Goal: Task Accomplishment & Management: Manage account settings

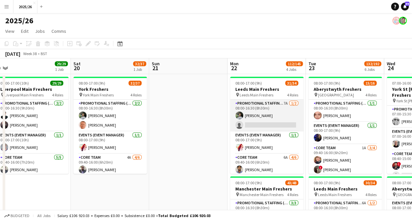
click at [255, 124] on app-card-role "Promotional Staffing (Team Leader) 7A [DATE] 08:00-16:30 (8h30m) [PERSON_NAME] …" at bounding box center [266, 116] width 73 height 32
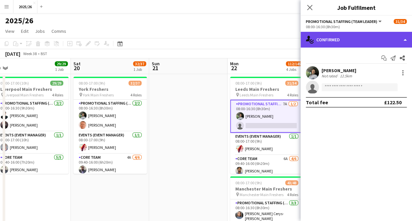
click at [376, 39] on div "single-neutral-actions-check-2 Confirmed" at bounding box center [355, 40] width 111 height 16
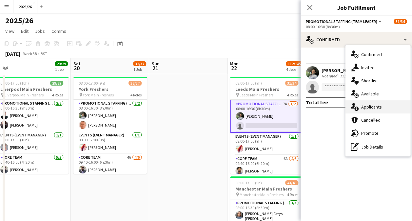
click at [371, 108] on div "single-neutral-actions-information Applicants" at bounding box center [377, 106] width 65 height 13
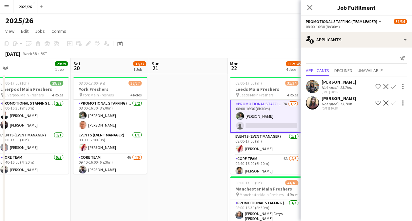
click at [307, 102] on app-user-avatar at bounding box center [312, 102] width 13 height 13
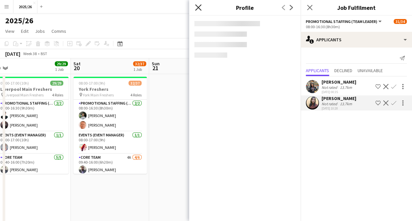
click at [200, 8] on icon "Close pop-in" at bounding box center [198, 7] width 6 height 6
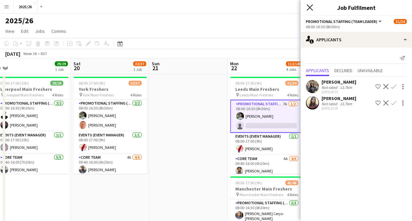
click at [311, 5] on icon "Close pop-in" at bounding box center [309, 7] width 6 height 6
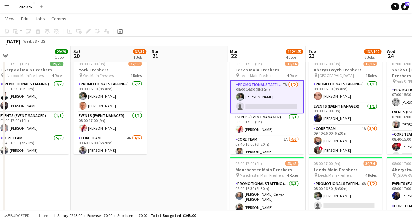
scroll to position [19, 0]
click at [288, 111] on app-card-role "Promotional Staffing (Team Leader) 7A [DATE] 08:00-16:30 (8h30m) [PERSON_NAME] …" at bounding box center [266, 96] width 73 height 33
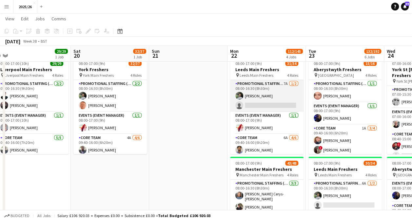
click at [282, 104] on app-card-role "Promotional Staffing (Team Leader) 7A [DATE] 08:00-16:30 (8h30m) [PERSON_NAME] …" at bounding box center [266, 96] width 73 height 32
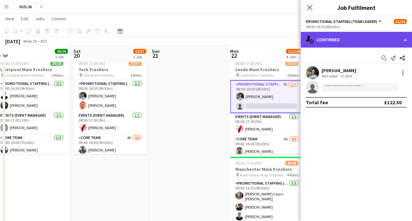
click at [355, 39] on div "single-neutral-actions-check-2 Confirmed" at bounding box center [355, 40] width 111 height 16
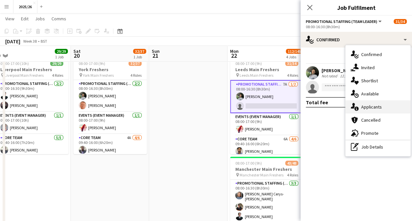
click at [360, 111] on div "single-neutral-actions-information Applicants" at bounding box center [377, 106] width 65 height 13
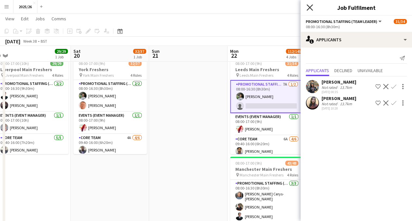
click at [310, 9] on icon at bounding box center [309, 7] width 6 height 6
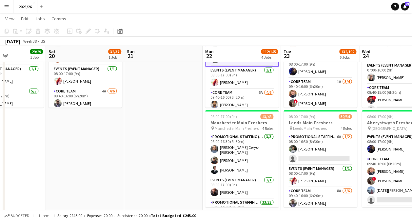
scroll to position [66, 0]
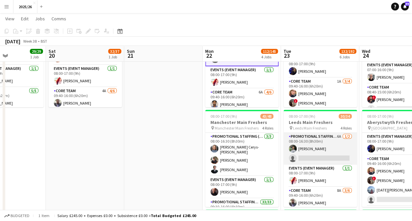
click at [324, 153] on app-card-role "Promotional Staffing (Team Leader) 6A [DATE] 08:00-16:30 (8h30m) [PERSON_NAME] …" at bounding box center [319, 149] width 73 height 32
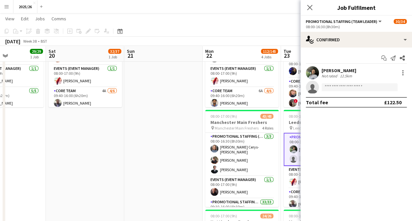
click at [329, 48] on div "Start chat Send notification Share [PERSON_NAME] Not rated 12.5km single-neutra…" at bounding box center [355, 79] width 111 height 65
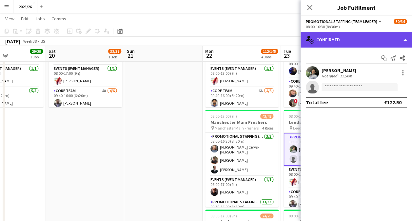
click at [348, 41] on div "single-neutral-actions-check-2 Confirmed" at bounding box center [355, 40] width 111 height 16
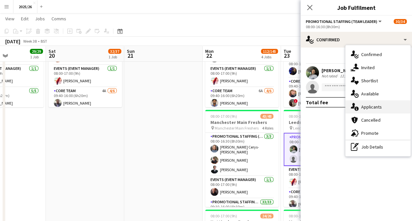
click at [377, 103] on div "single-neutral-actions-information Applicants" at bounding box center [377, 106] width 65 height 13
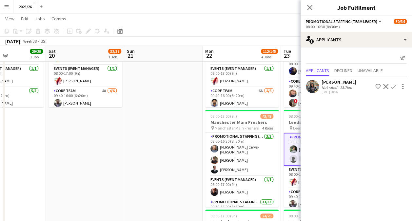
click at [313, 11] on div "Close pop-in" at bounding box center [309, 7] width 18 height 15
click at [308, 7] on icon at bounding box center [309, 7] width 6 height 6
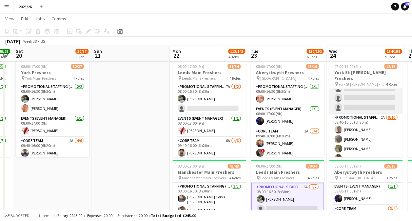
scroll to position [71, 0]
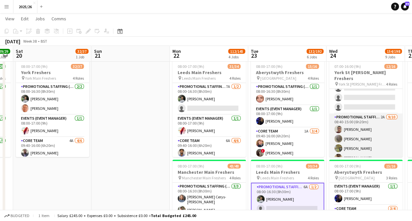
click at [366, 140] on app-card-role "Promotional Staffing (Brand Ambassadors) 2A [DATE] 08:40-15:00 (6h20m) [PERSON_…" at bounding box center [365, 167] width 73 height 108
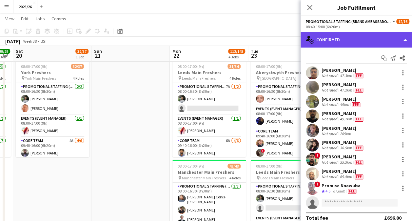
click at [367, 40] on div "single-neutral-actions-check-2 Confirmed" at bounding box center [355, 40] width 111 height 16
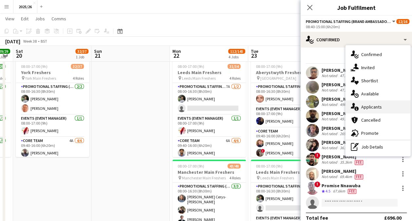
click at [370, 103] on div "single-neutral-actions-information Applicants" at bounding box center [377, 106] width 65 height 13
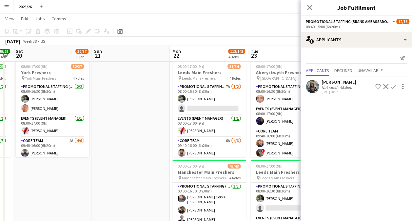
click at [313, 82] on app-user-avatar at bounding box center [312, 86] width 13 height 13
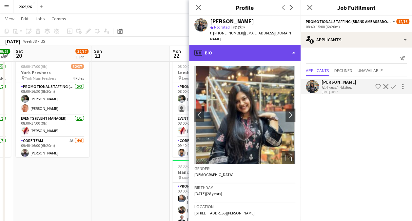
click at [219, 48] on div "profile Bio" at bounding box center [244, 53] width 111 height 16
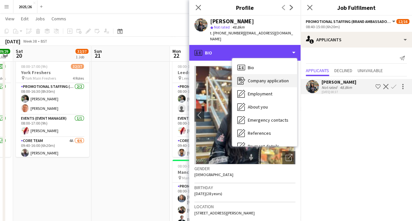
scroll to position [75, 0]
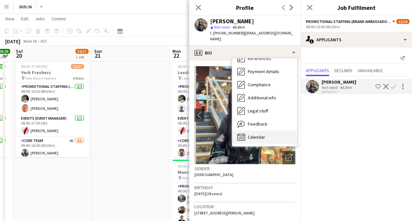
click at [266, 130] on div "Calendar Calendar" at bounding box center [264, 136] width 65 height 13
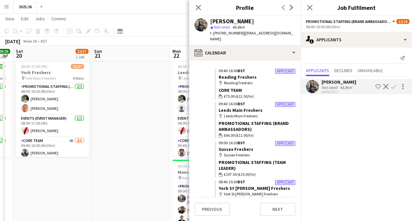
scroll to position [358, 0]
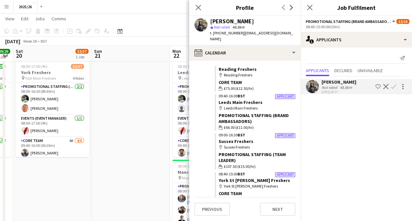
click at [392, 85] on app-icon "Confirm" at bounding box center [393, 86] width 5 height 5
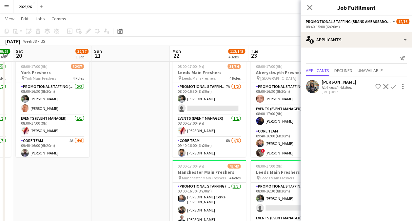
click at [393, 86] on app-icon "Confirm" at bounding box center [393, 86] width 5 height 5
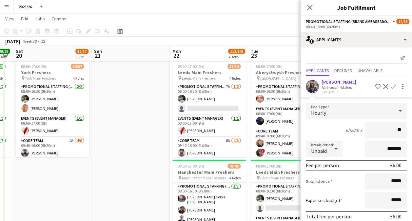
type input "***"
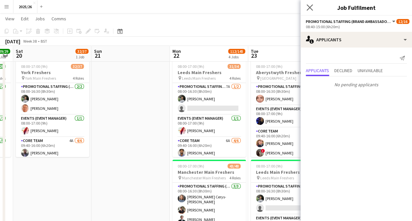
click at [306, 8] on app-icon "Close pop-in" at bounding box center [309, 7] width 9 height 9
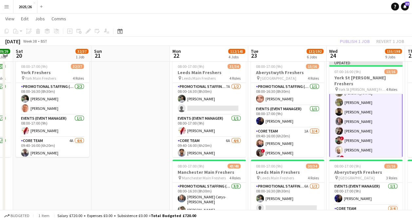
scroll to position [135, 0]
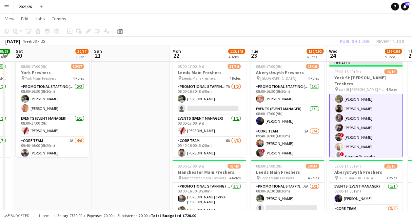
click at [362, 41] on div "Publish 1 job Revert 1 job" at bounding box center [372, 41] width 80 height 9
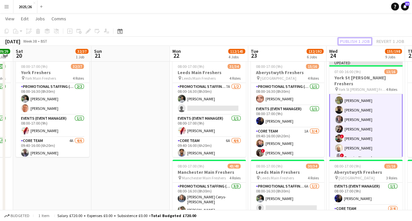
click at [362, 41] on button "Publish 1 job" at bounding box center [354, 41] width 35 height 9
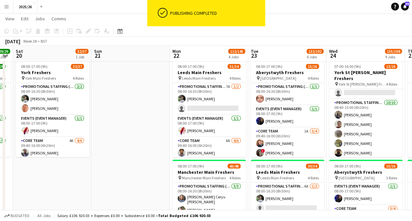
scroll to position [85, 0]
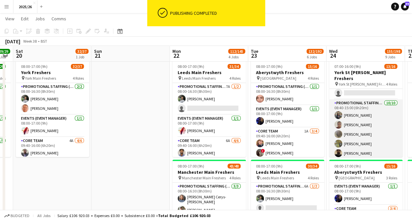
click at [363, 104] on app-card-role "Promotional Staffing (Brand Ambassadors) [DATE] 08:40-15:00 (6h20m) [PERSON_NAM…" at bounding box center [365, 153] width 73 height 108
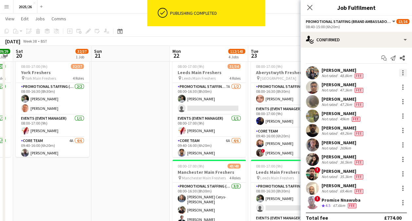
click at [399, 69] on div at bounding box center [403, 73] width 8 height 8
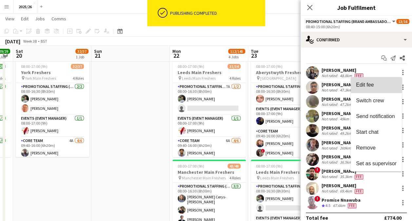
click at [394, 84] on span "Edit fee" at bounding box center [376, 85] width 41 height 6
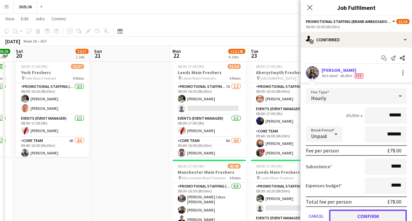
click at [376, 210] on button "Confirm" at bounding box center [368, 215] width 78 height 13
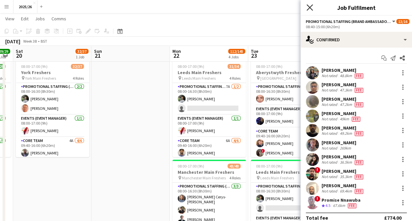
click at [311, 9] on icon at bounding box center [309, 7] width 6 height 6
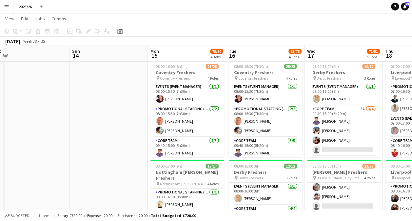
scroll to position [0, 159]
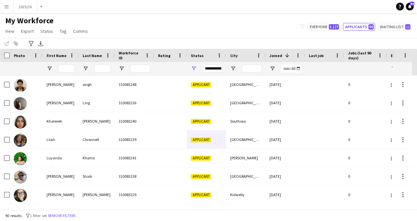
scroll to position [0, 33]
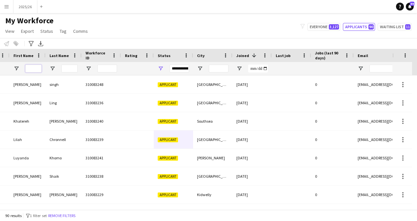
click at [36, 65] on input "First Name Filter Input" at bounding box center [33, 69] width 16 height 8
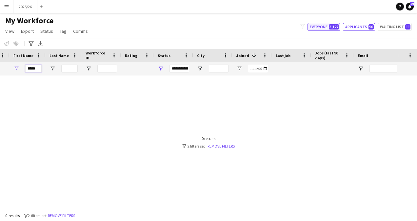
type input "*****"
click at [333, 26] on span "3,127" at bounding box center [333, 26] width 10 height 5
type input "**********"
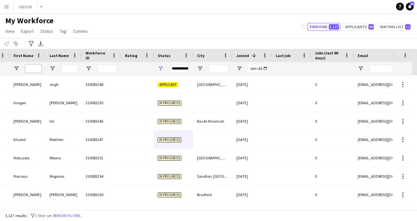
click at [28, 67] on input "First Name Filter Input" at bounding box center [33, 69] width 16 height 8
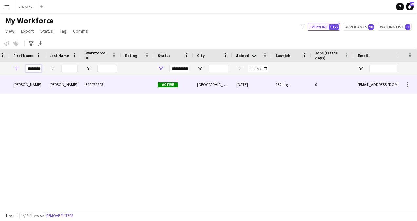
type input "*********"
click at [67, 81] on div "Das Gupta" at bounding box center [64, 84] width 36 height 18
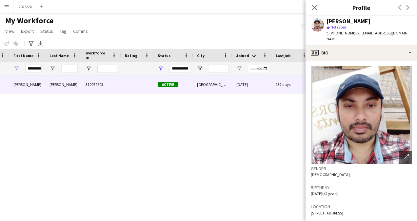
scroll to position [140, 0]
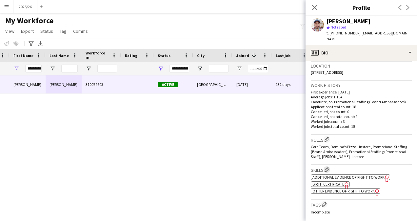
click at [327, 167] on app-icon "Edit crew company skills" at bounding box center [326, 169] width 5 height 5
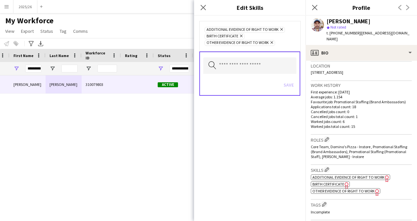
click at [270, 41] on icon "Remove" at bounding box center [271, 42] width 4 height 4
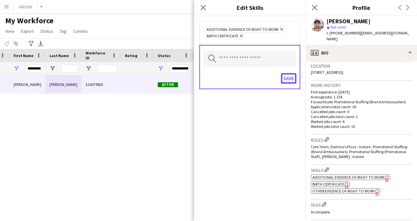
click at [292, 75] on button "Save" at bounding box center [288, 78] width 15 height 10
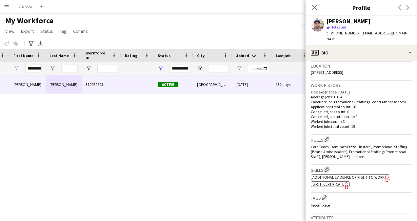
click at [329, 167] on app-icon "Edit crew company skills" at bounding box center [326, 169] width 5 height 5
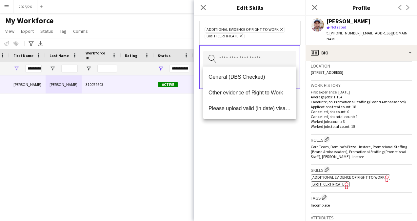
click at [247, 56] on input "text" at bounding box center [249, 59] width 93 height 16
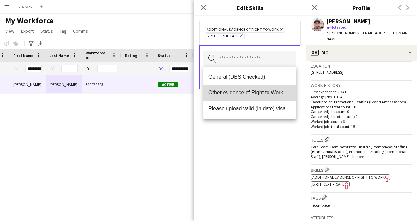
click at [248, 95] on span "Other evidence of Right to Work" at bounding box center [249, 92] width 83 height 6
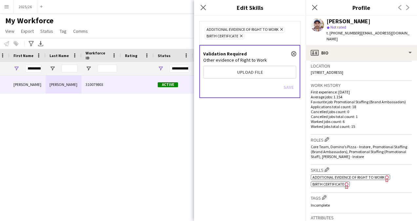
click at [248, 79] on div "Save" at bounding box center [249, 88] width 93 height 19
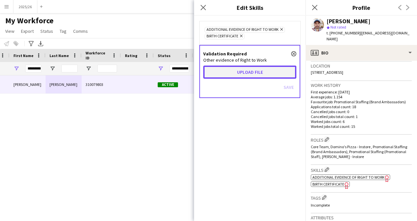
click at [249, 73] on button "Upload file" at bounding box center [249, 71] width 93 height 13
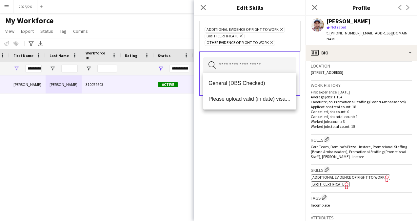
click at [280, 142] on div "Additional evidence of Right to Work Remove Birth Certificate Remove Other evid…" at bounding box center [249, 118] width 111 height 205
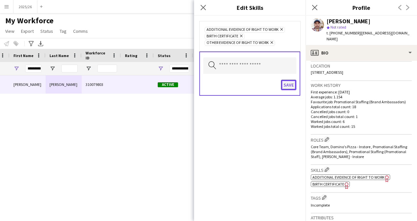
click at [289, 84] on button "Save" at bounding box center [288, 85] width 15 height 10
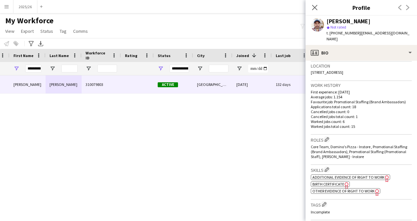
click at [370, 63] on h3 "Location" at bounding box center [360, 66] width 101 height 6
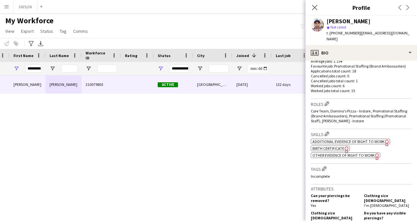
scroll to position [177, 0]
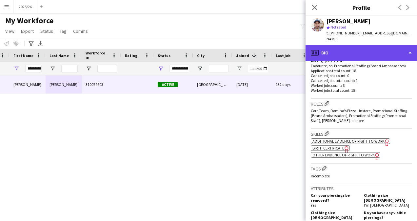
click at [353, 45] on div "profile Bio" at bounding box center [360, 53] width 111 height 16
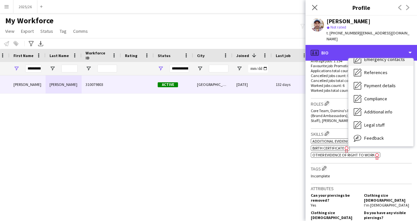
scroll to position [75, 0]
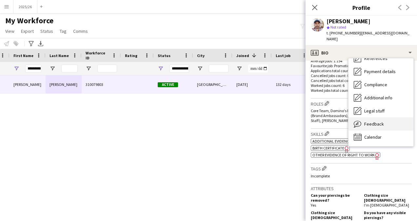
click at [377, 121] on div "Feedback Feedback" at bounding box center [380, 123] width 65 height 13
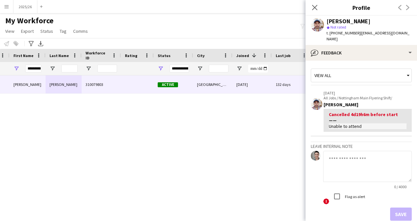
click at [346, 115] on div "Cancelled 4d19h6m before start" at bounding box center [367, 117] width 78 height 12
click at [350, 152] on textarea at bounding box center [367, 166] width 88 height 31
type textarea "**********"
click at [390, 207] on button "Save" at bounding box center [401, 213] width 22 height 13
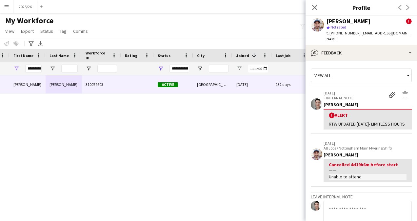
click at [308, 7] on div "Close pop-in" at bounding box center [314, 7] width 18 height 15
click at [322, 13] on div "Close pop-in" at bounding box center [314, 7] width 18 height 15
click at [308, 6] on div "Close pop-in" at bounding box center [314, 7] width 18 height 15
click at [311, 7] on app-icon "Close pop-in" at bounding box center [314, 7] width 9 height 9
